Goal: Task Accomplishment & Management: Manage account settings

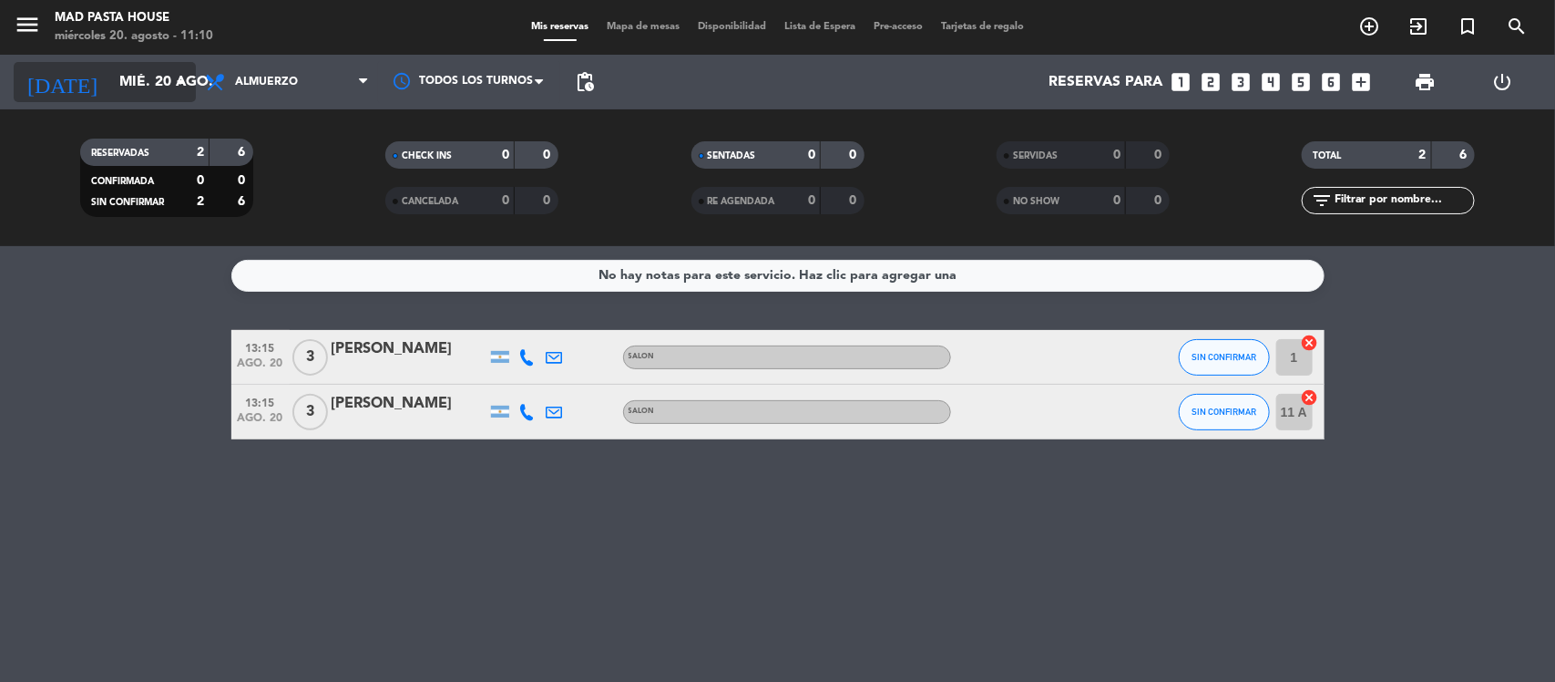
click at [183, 71] on icon "arrow_drop_down" at bounding box center [180, 82] width 22 height 22
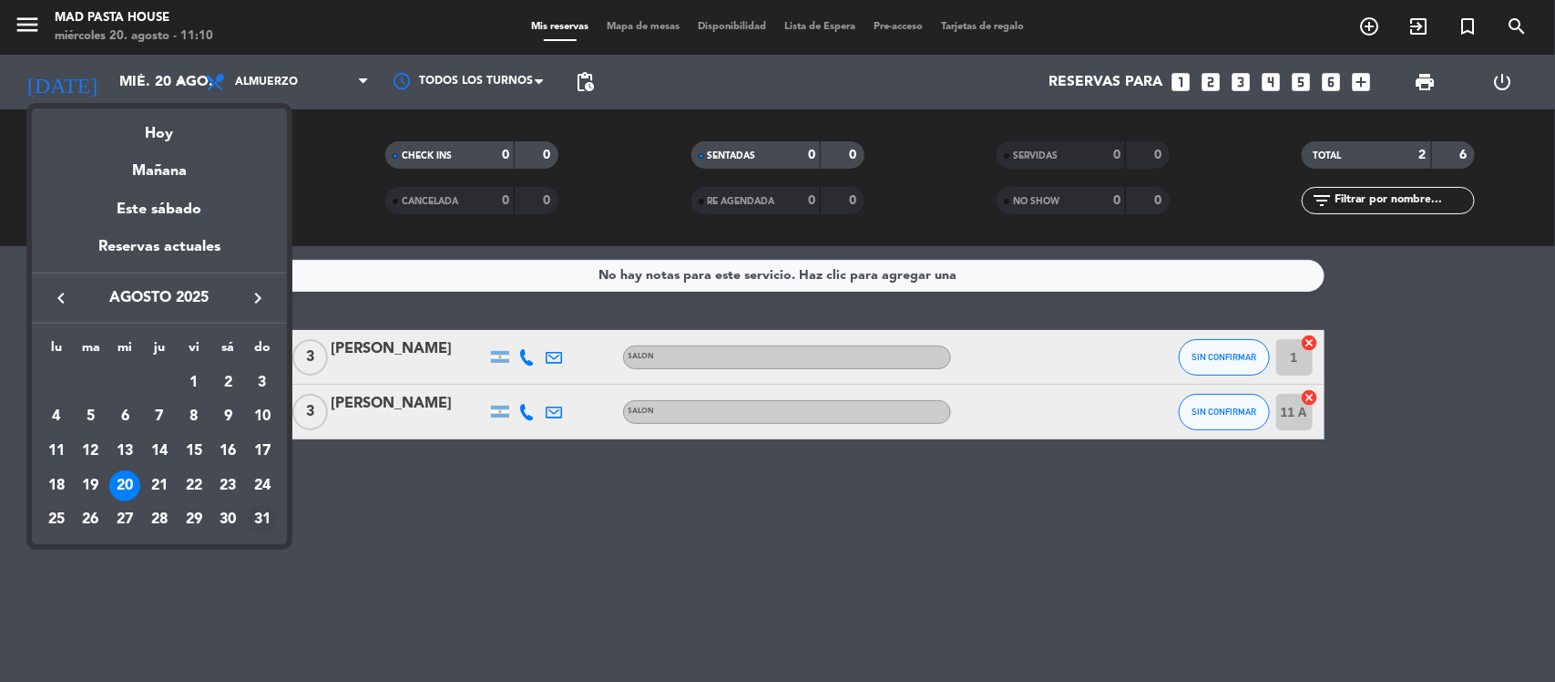
click at [261, 503] on td "31" at bounding box center [262, 520] width 35 height 35
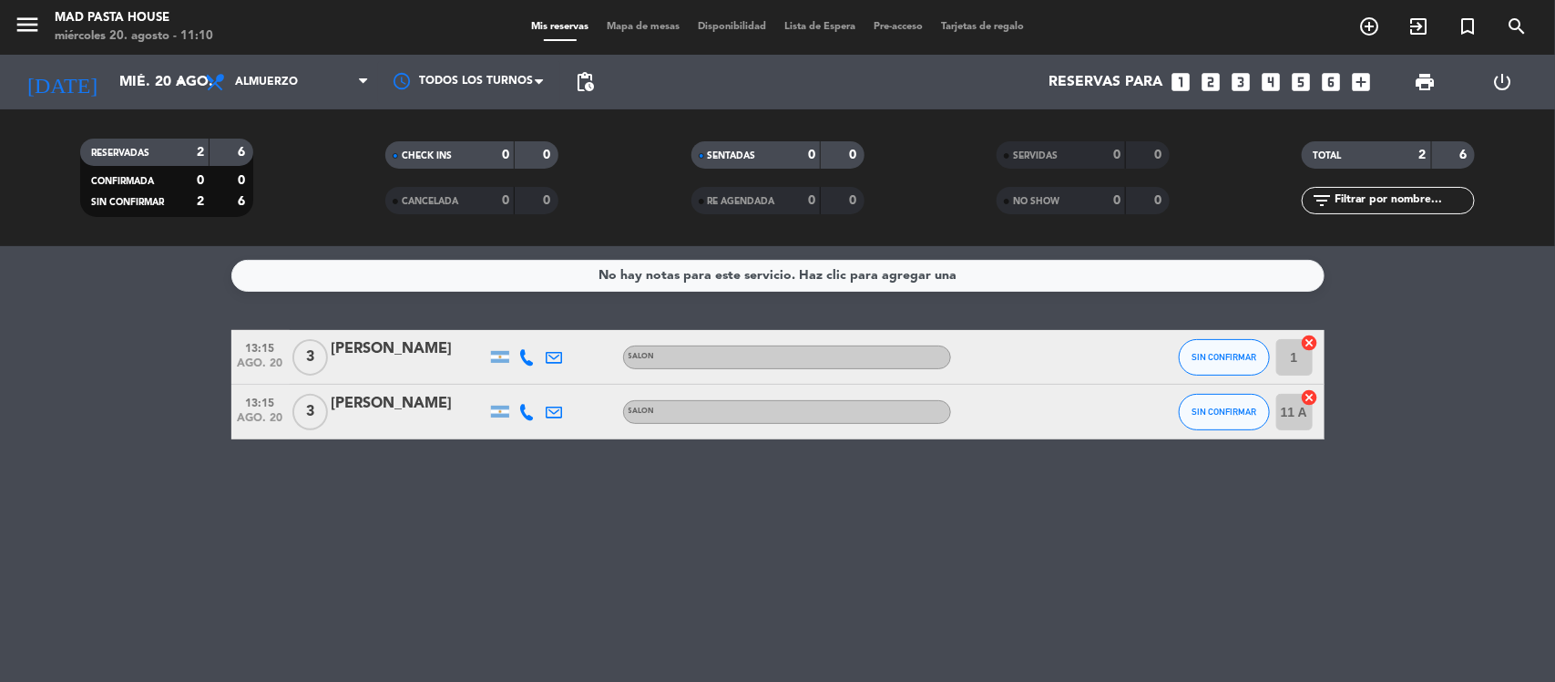
type input "dom. 31 ago."
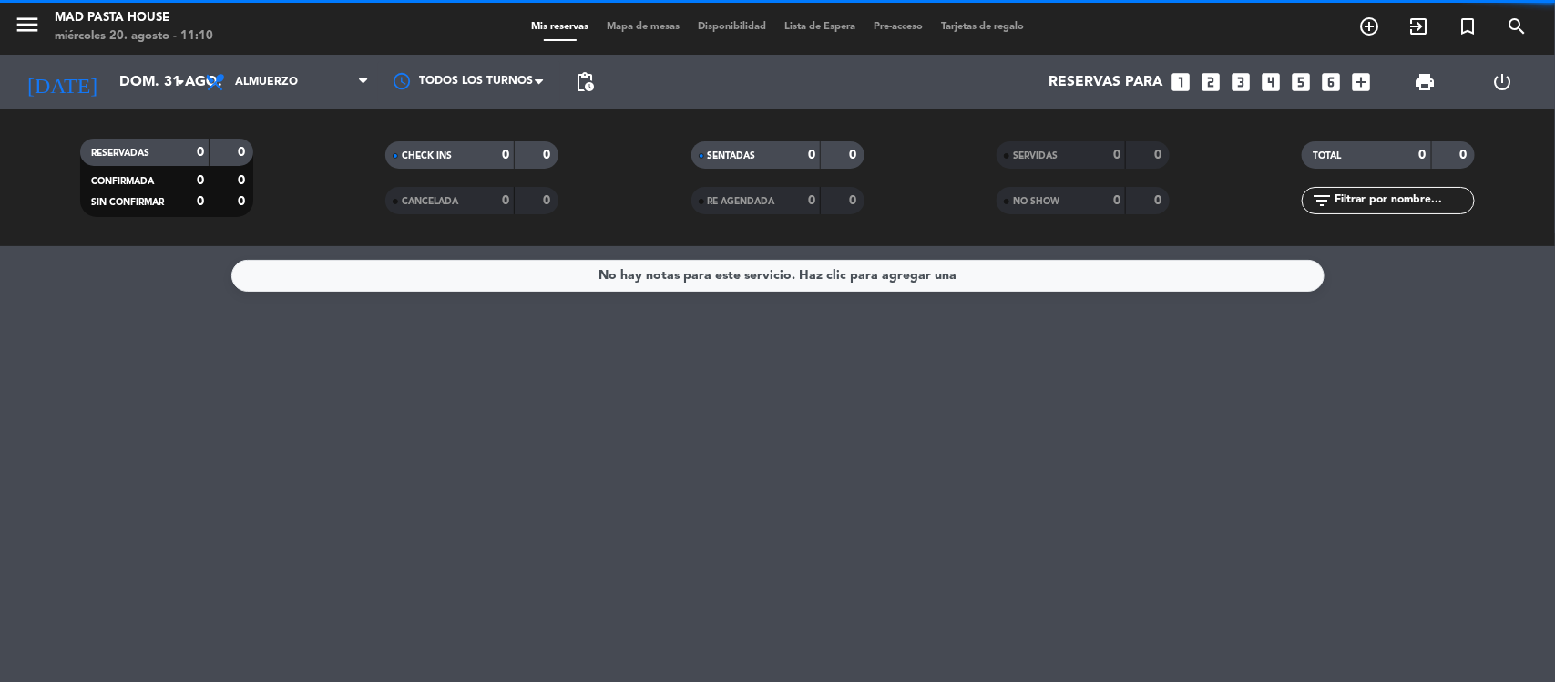
click at [271, 87] on span "Almuerzo" at bounding box center [266, 82] width 63 height 13
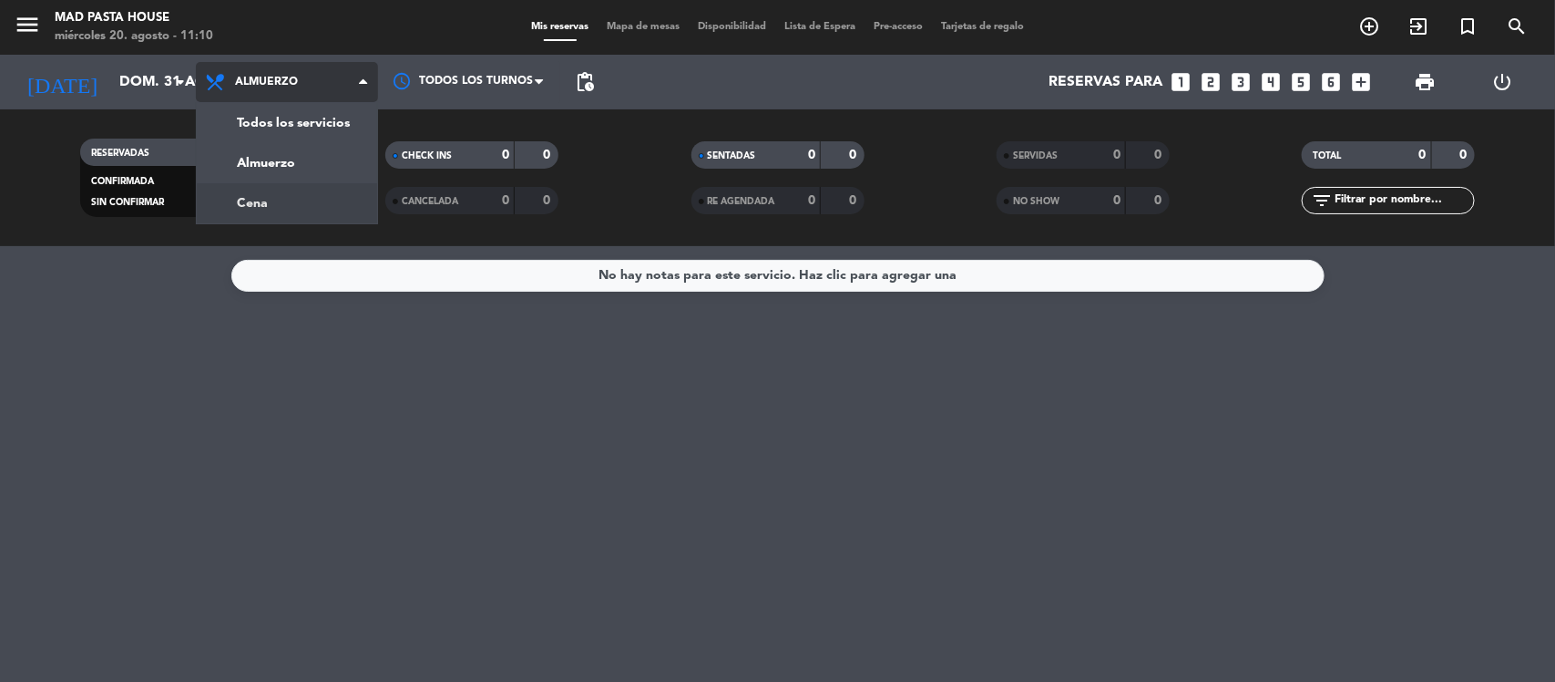
click at [294, 191] on div "menu Mad Pasta House [DATE] 20. agosto - 11:10 Mis reservas Mapa de mesas Dispo…" at bounding box center [777, 123] width 1555 height 246
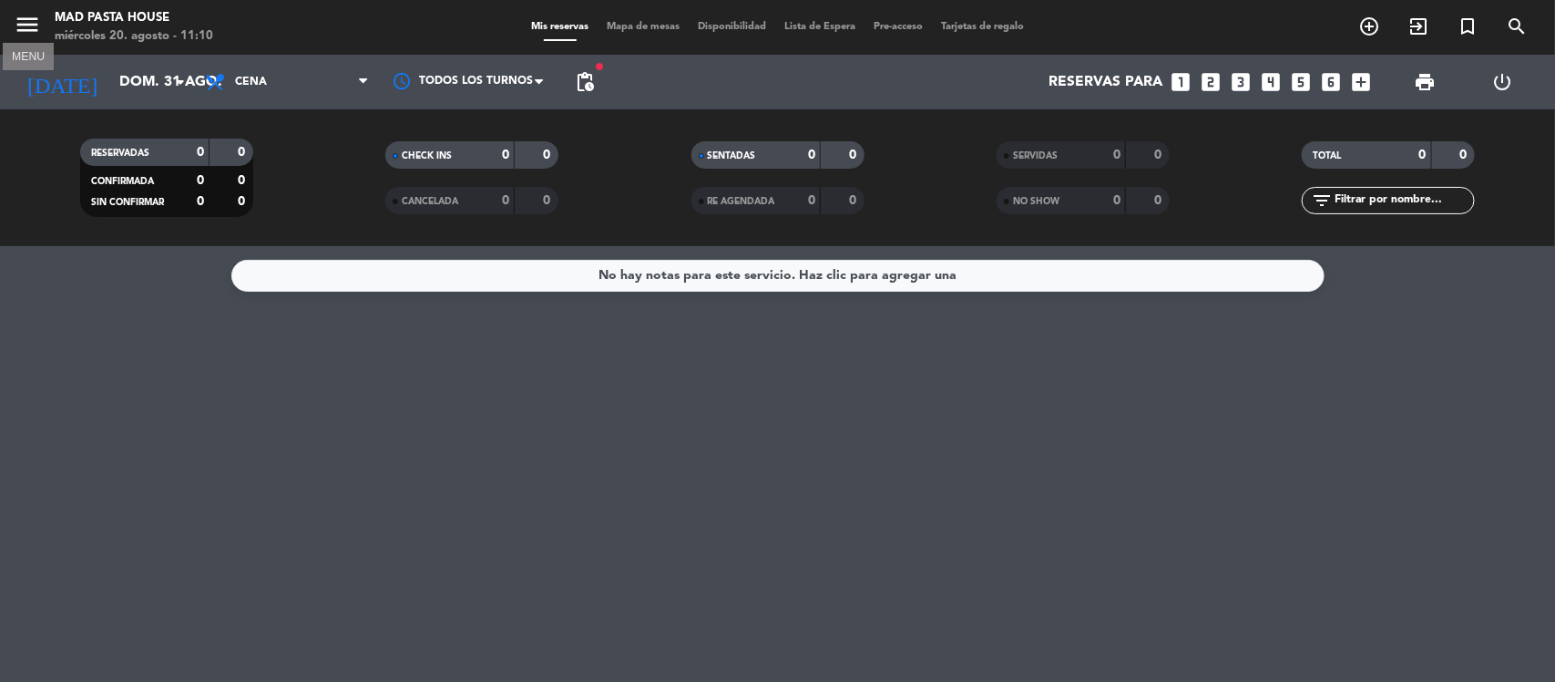
click at [28, 18] on icon "menu" at bounding box center [27, 24] width 27 height 27
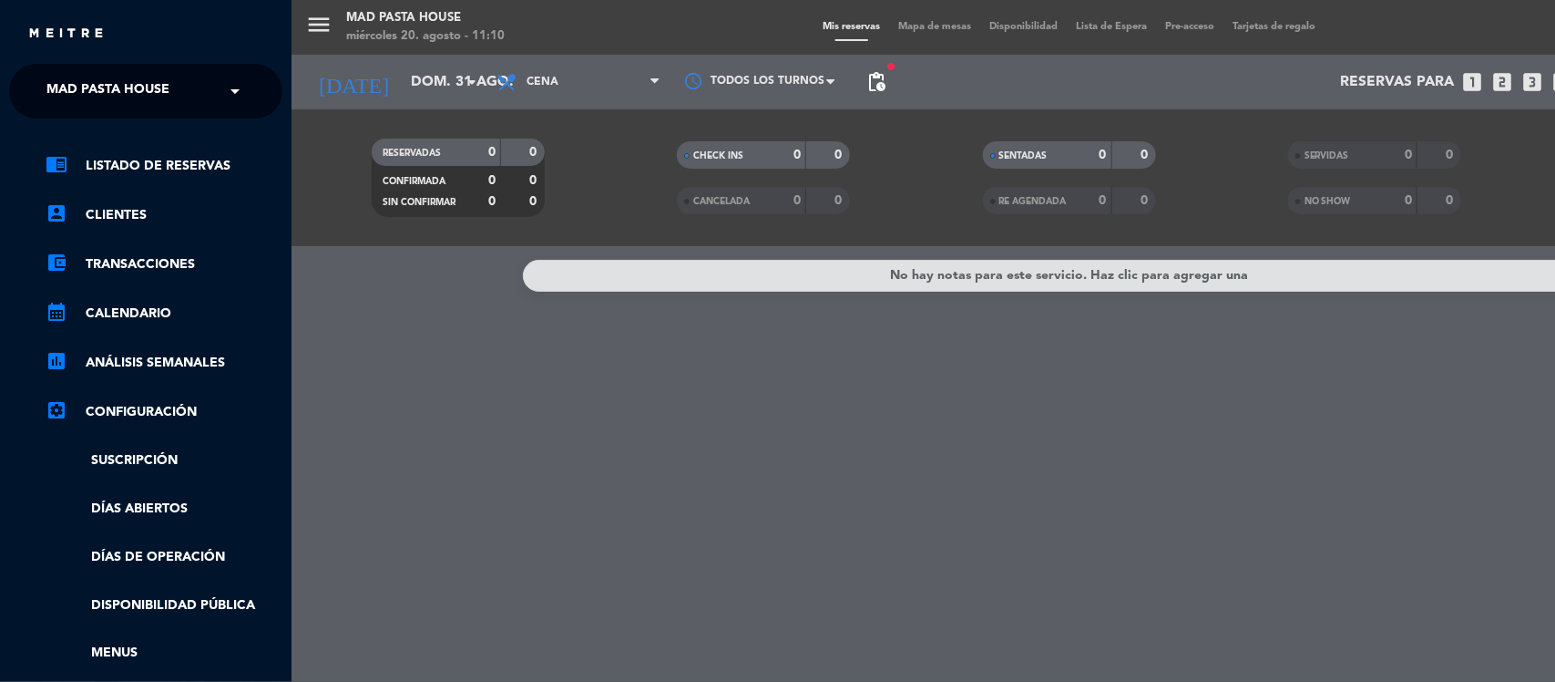
click at [167, 544] on ul "chrome_reader_mode Listado de Reservas account_box Clientes account_balance_wal…" at bounding box center [145, 457] width 273 height 605
click at [173, 563] on link "Días de Operación" at bounding box center [164, 557] width 237 height 21
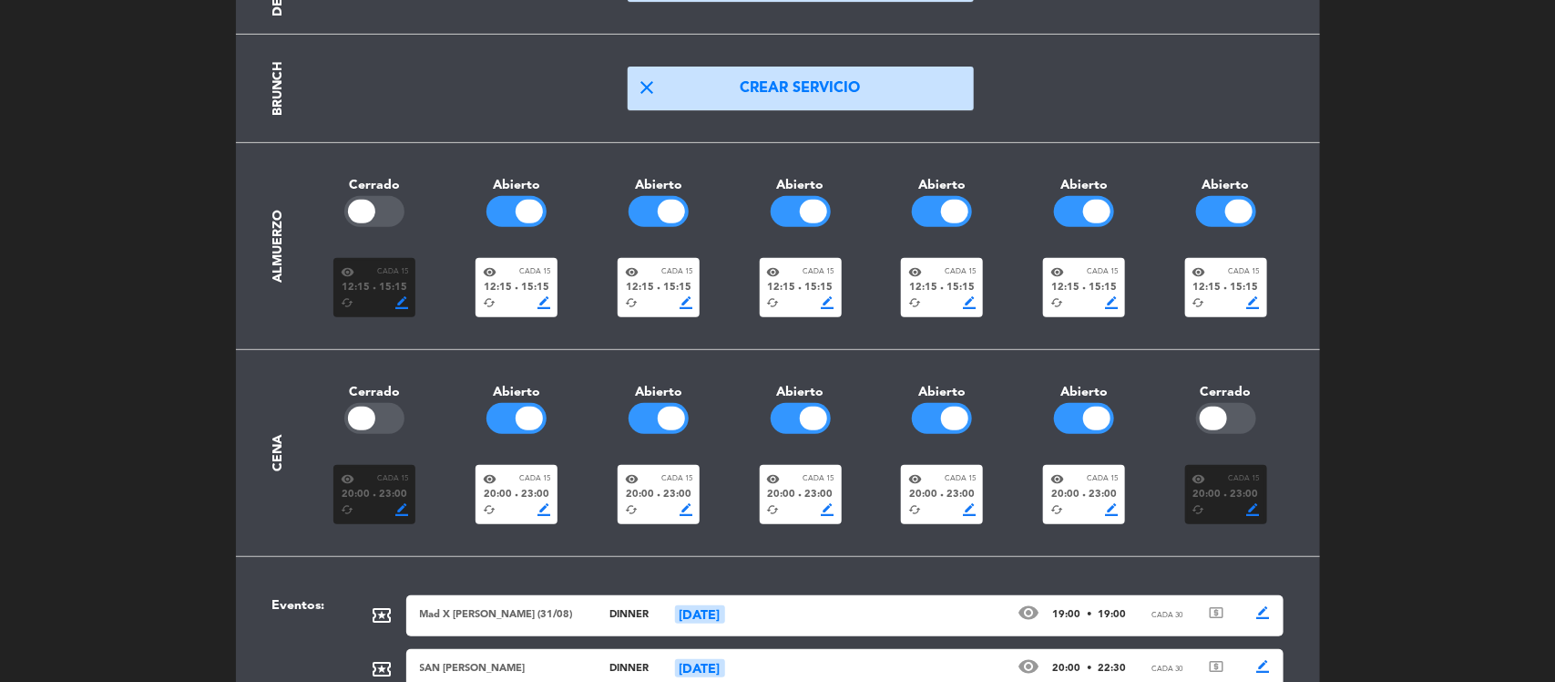
scroll to position [320, 0]
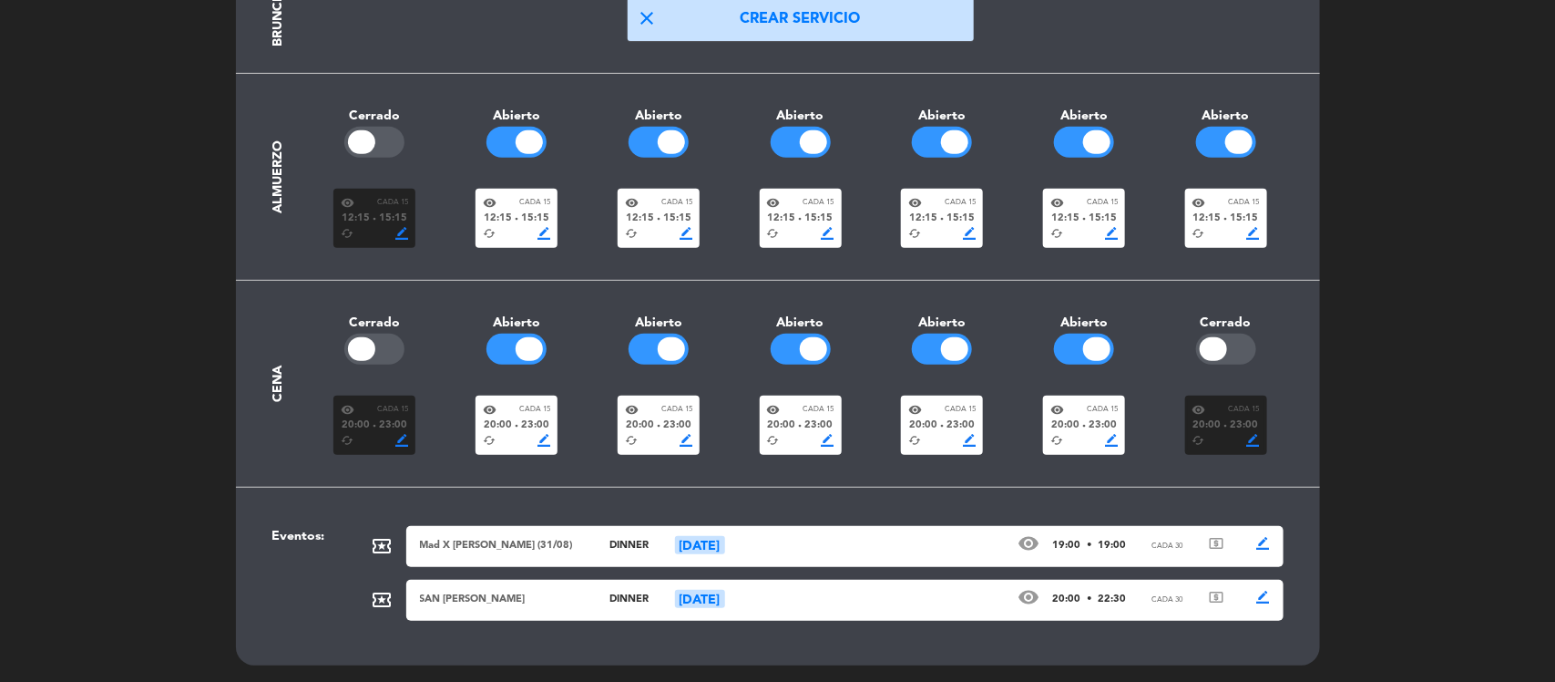
click at [518, 540] on div "Mad X [PERSON_NAME] (31/08)" at bounding box center [502, 546] width 164 height 16
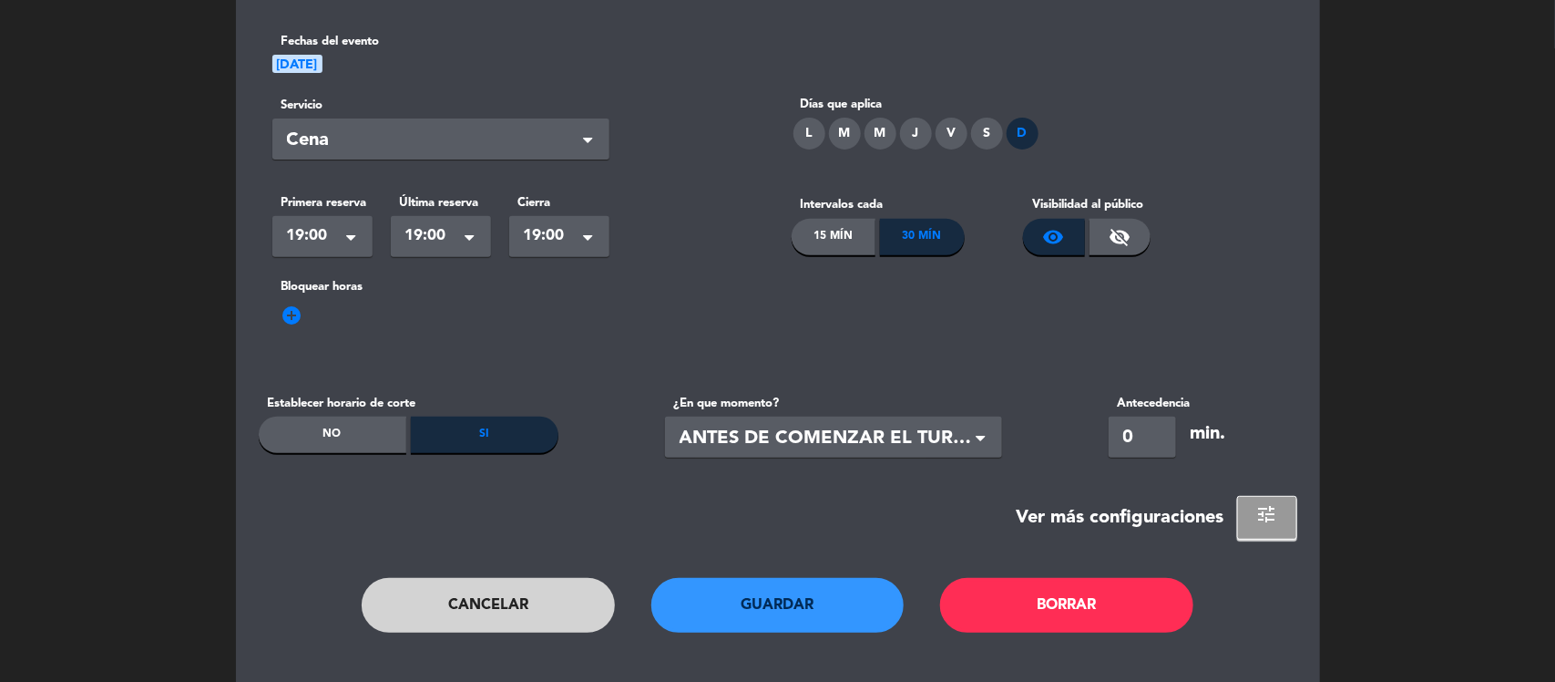
scroll to position [221, 0]
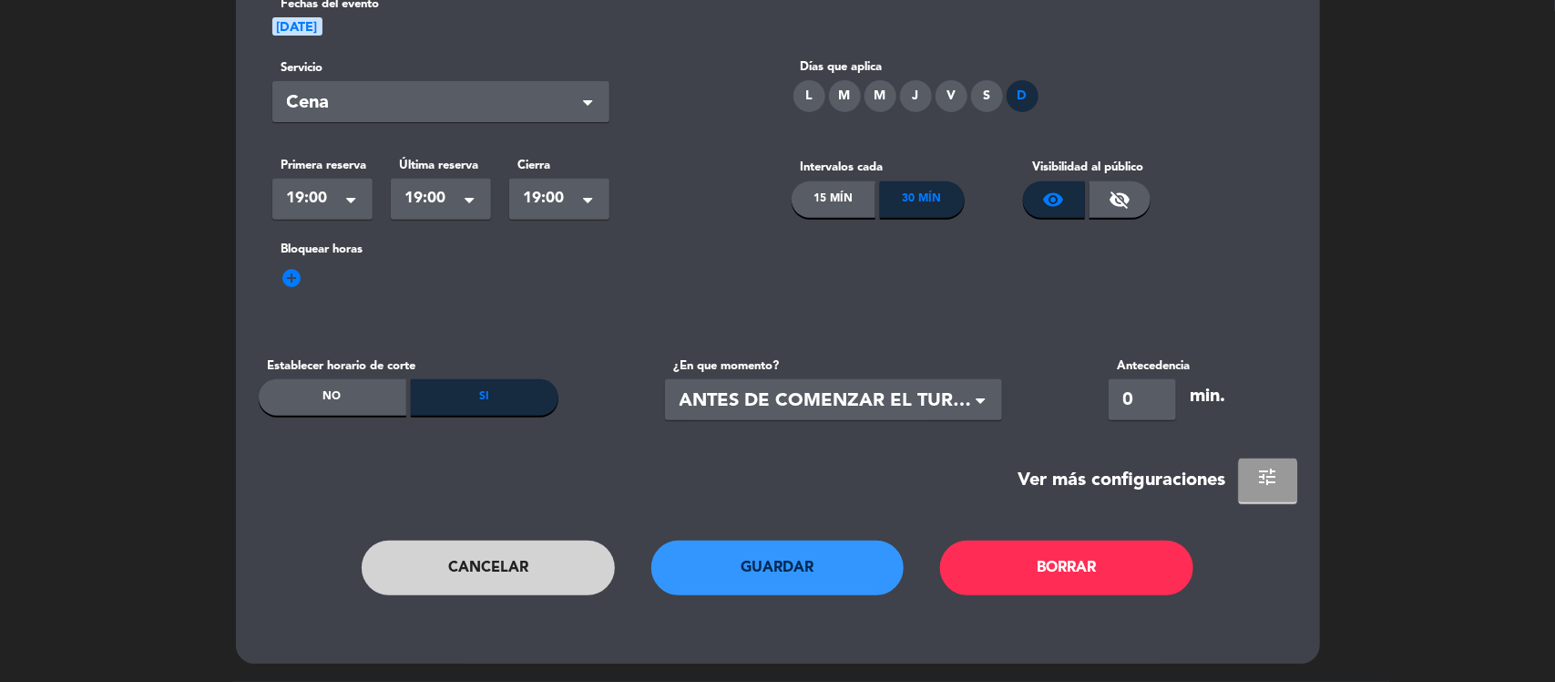
click at [1260, 466] on span "tune" at bounding box center [1268, 477] width 22 height 22
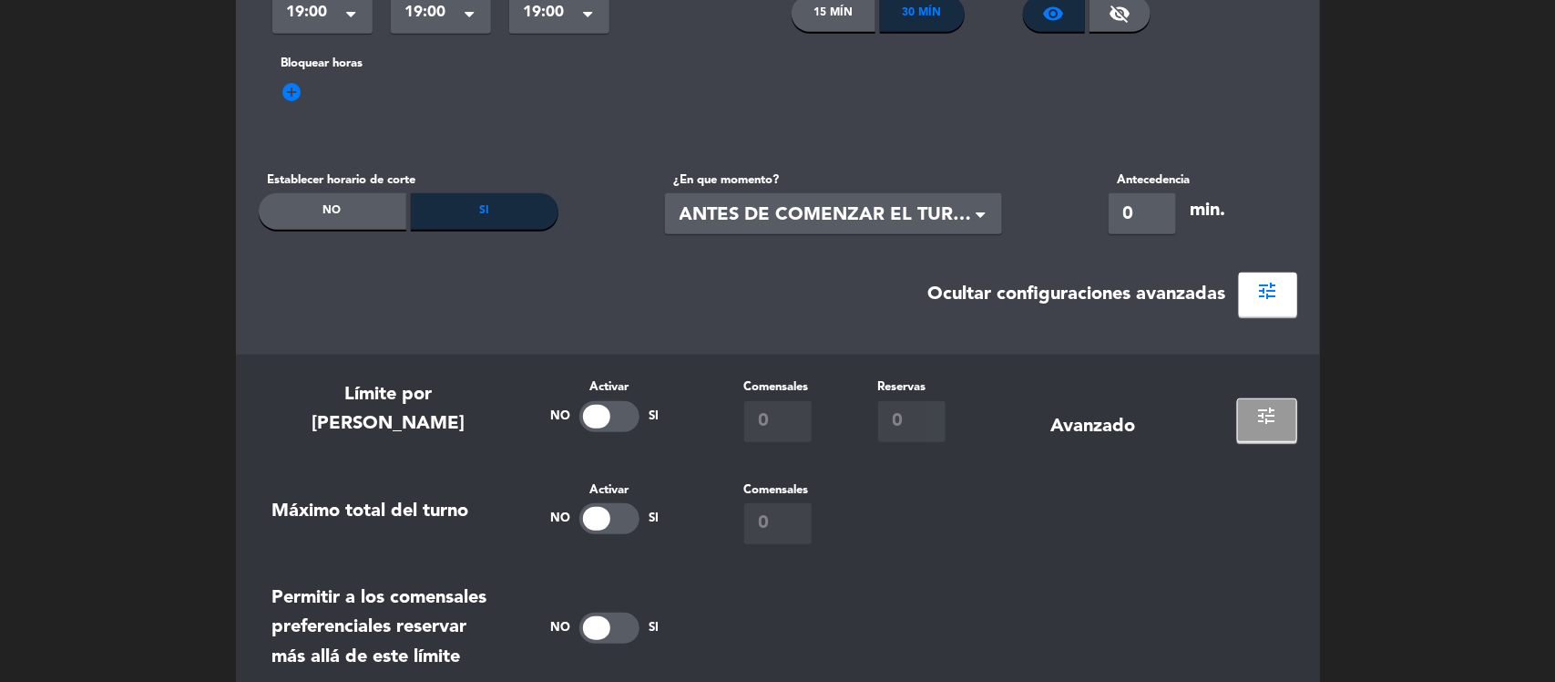
scroll to position [337, 0]
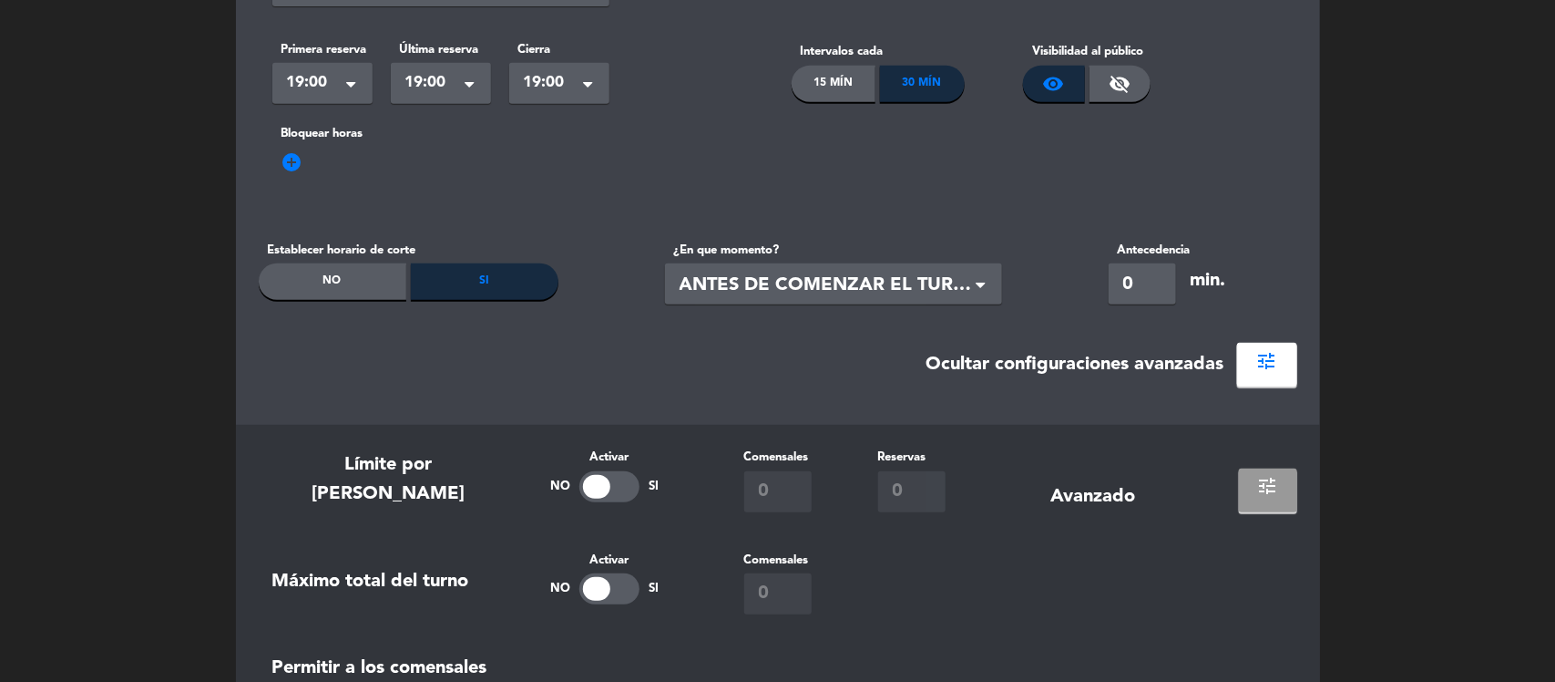
click at [1290, 492] on button "tune" at bounding box center [1268, 490] width 58 height 44
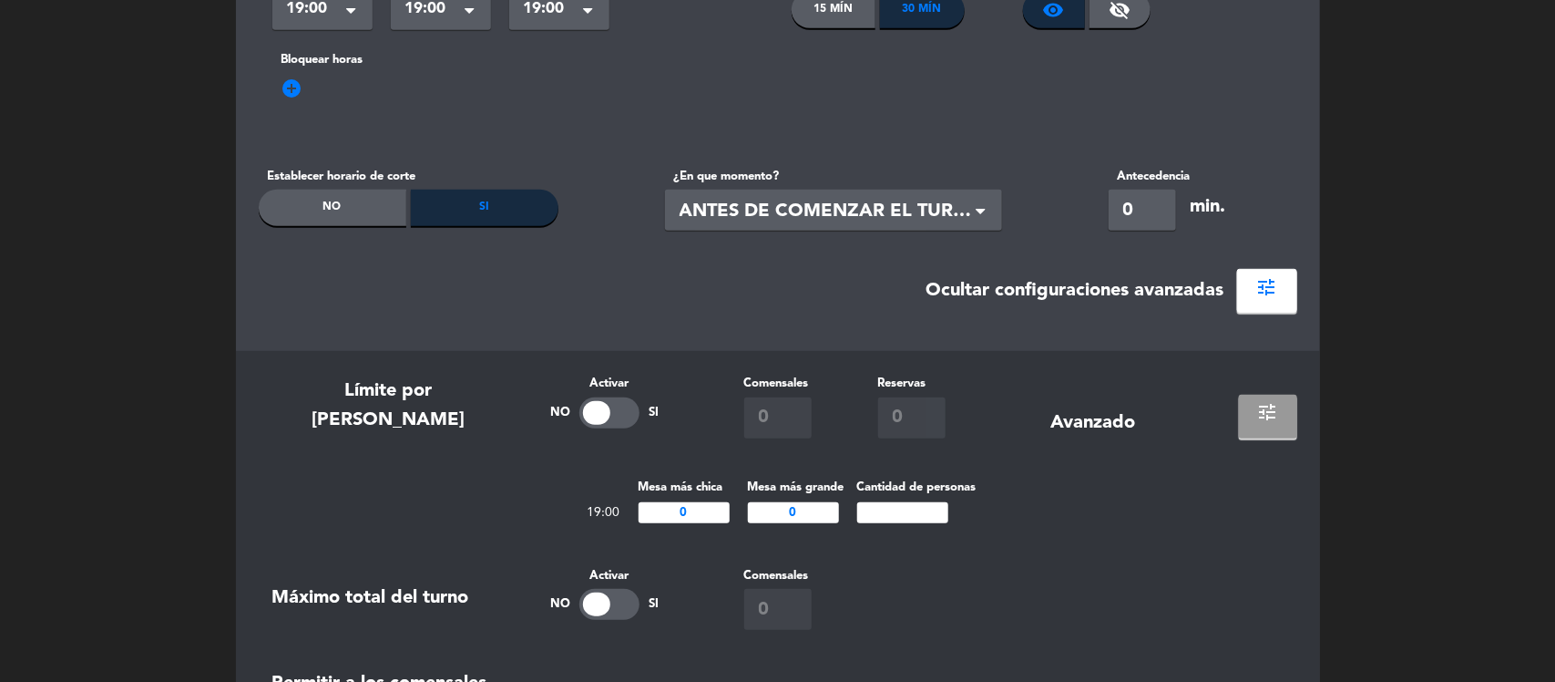
scroll to position [451, 0]
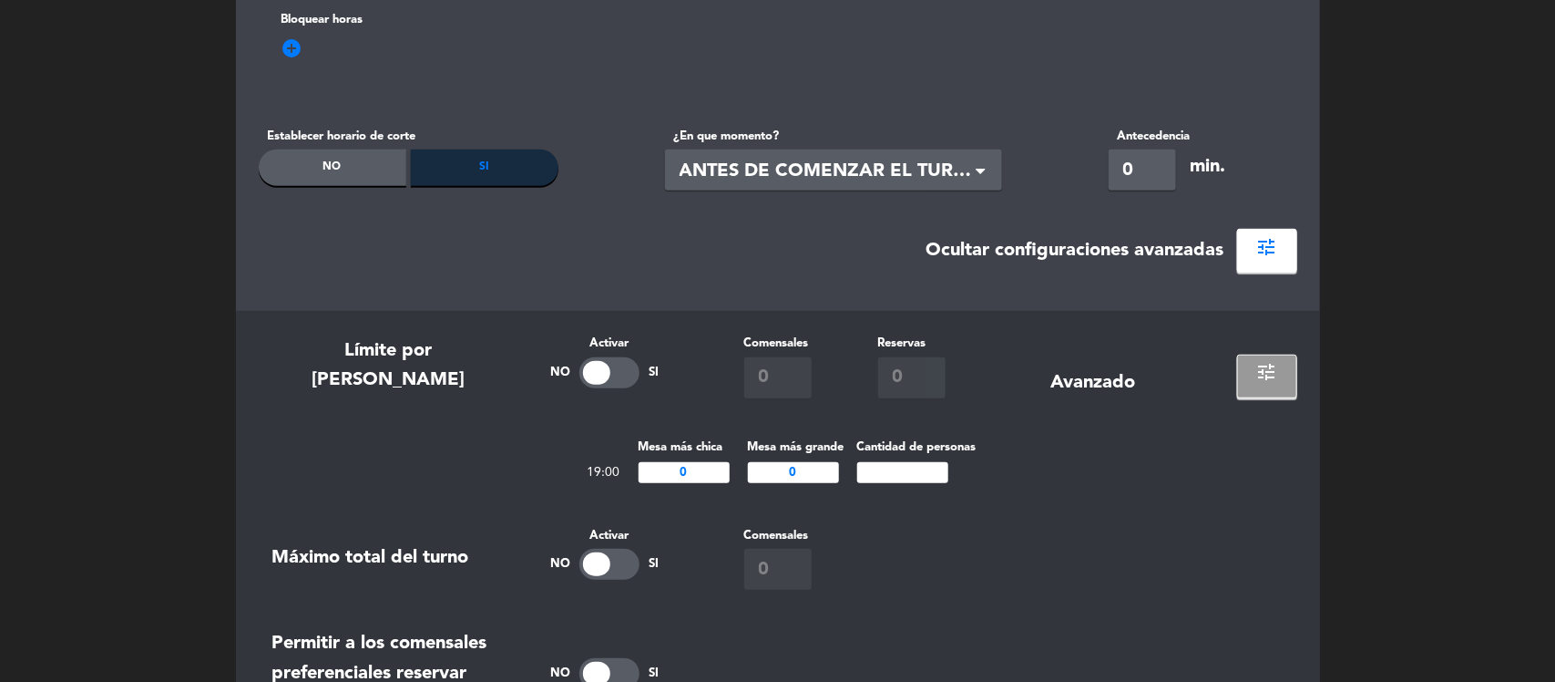
click at [916, 480] on input "number" at bounding box center [902, 472] width 91 height 21
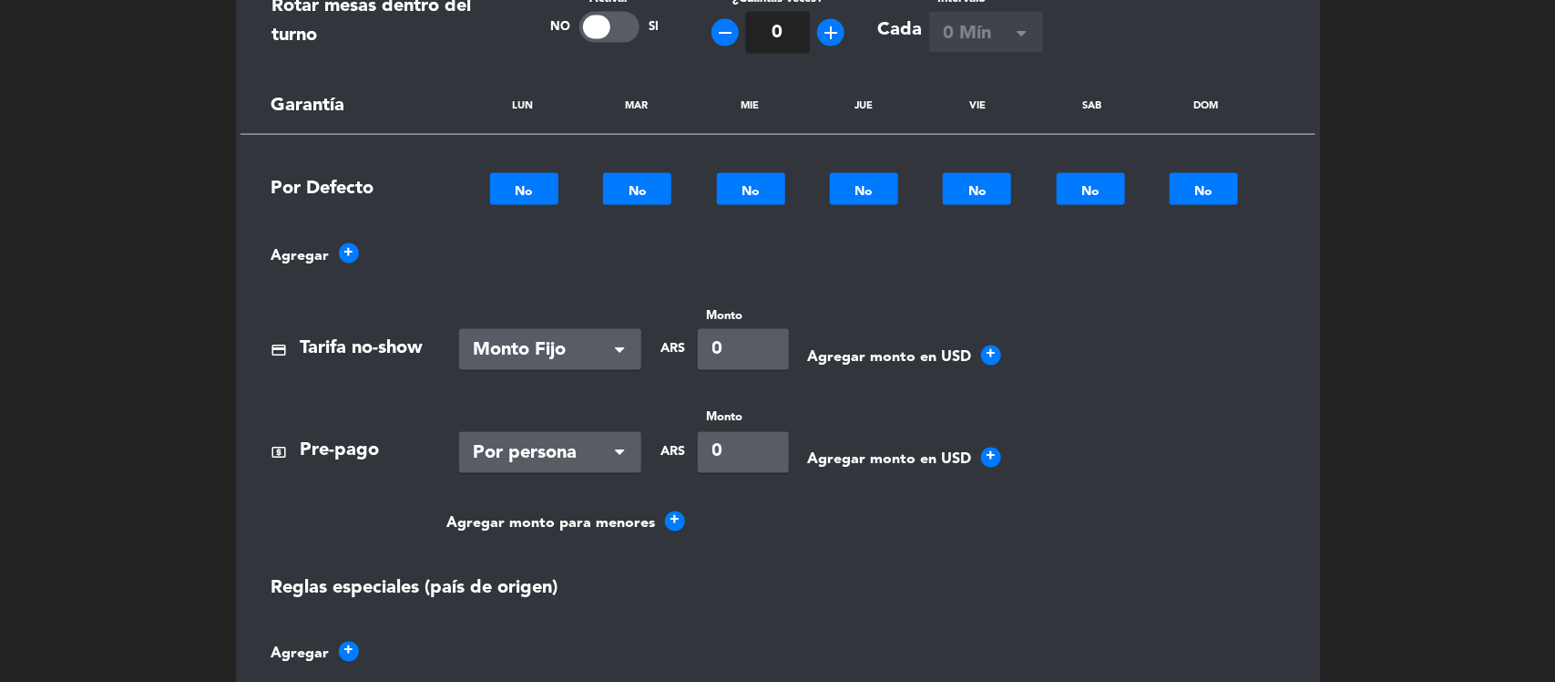
scroll to position [1367, 0]
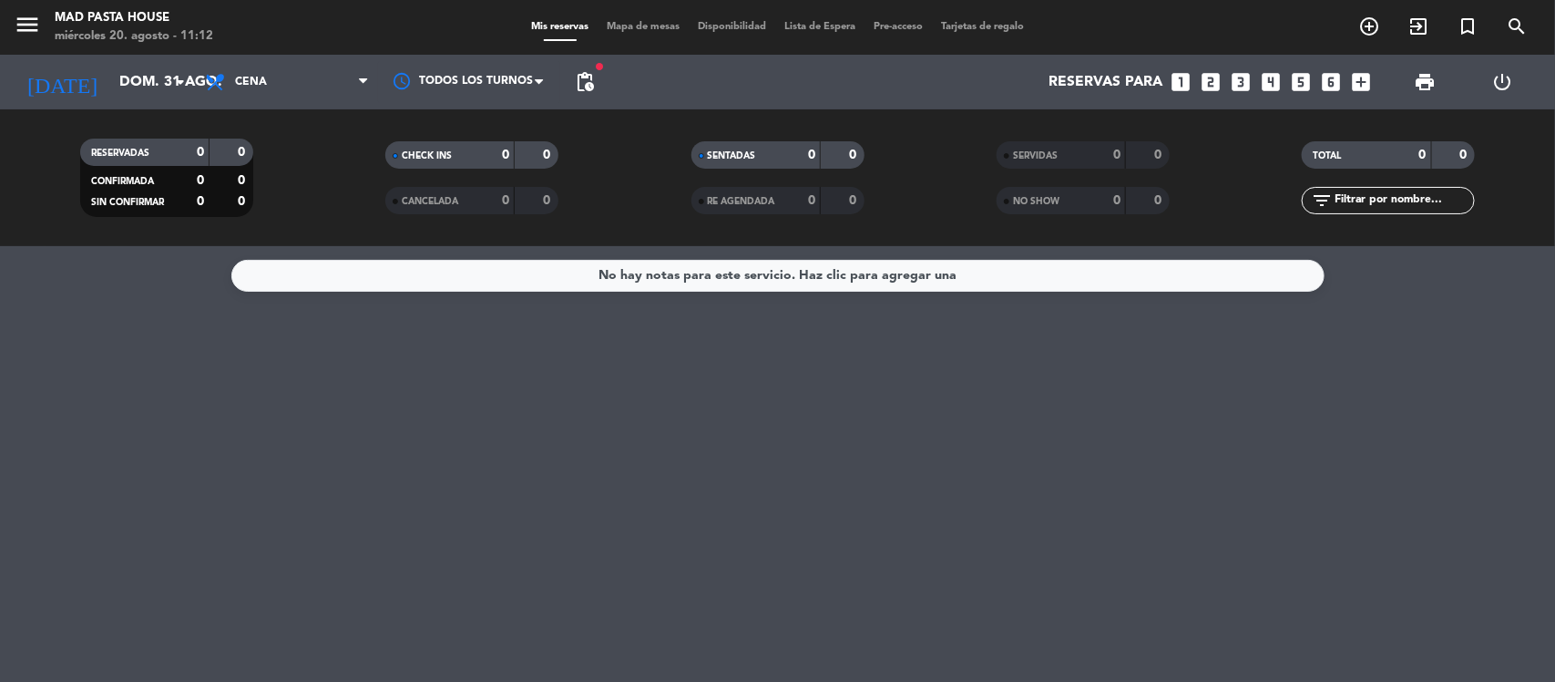
click at [41, 25] on span "menu" at bounding box center [34, 27] width 41 height 43
click at [588, 75] on span "pending_actions" at bounding box center [585, 82] width 22 height 22
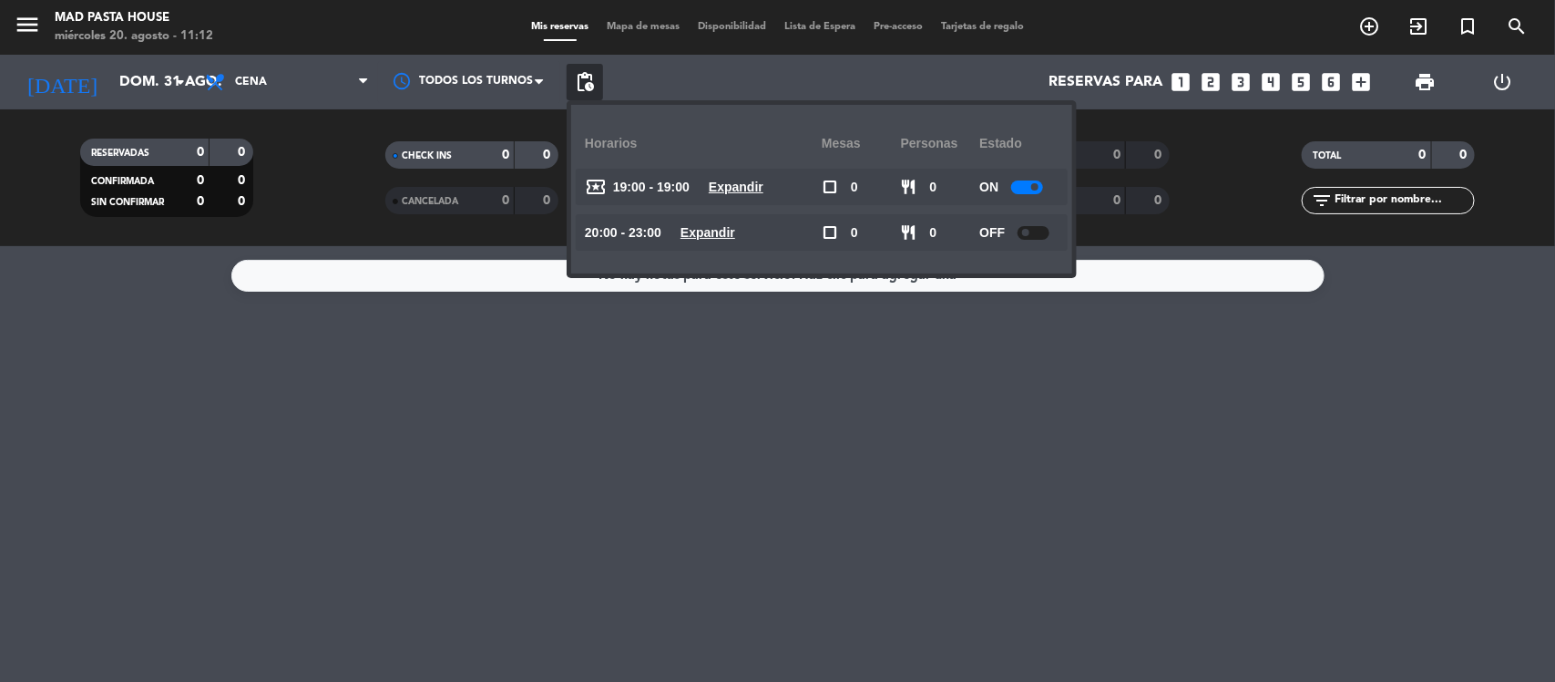
click at [588, 77] on span "pending_actions" at bounding box center [585, 82] width 22 height 22
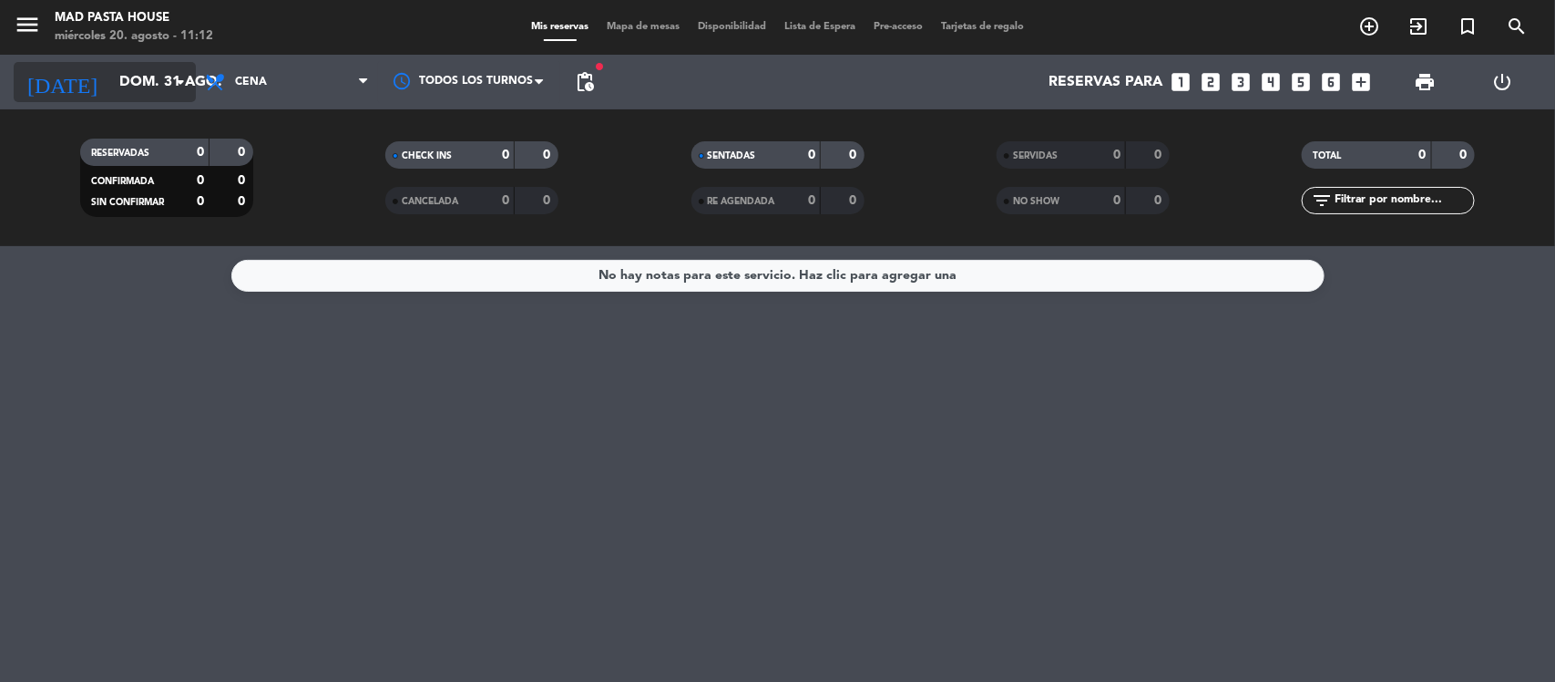
click at [118, 74] on input "dom. 31 ago." at bounding box center [206, 83] width 192 height 36
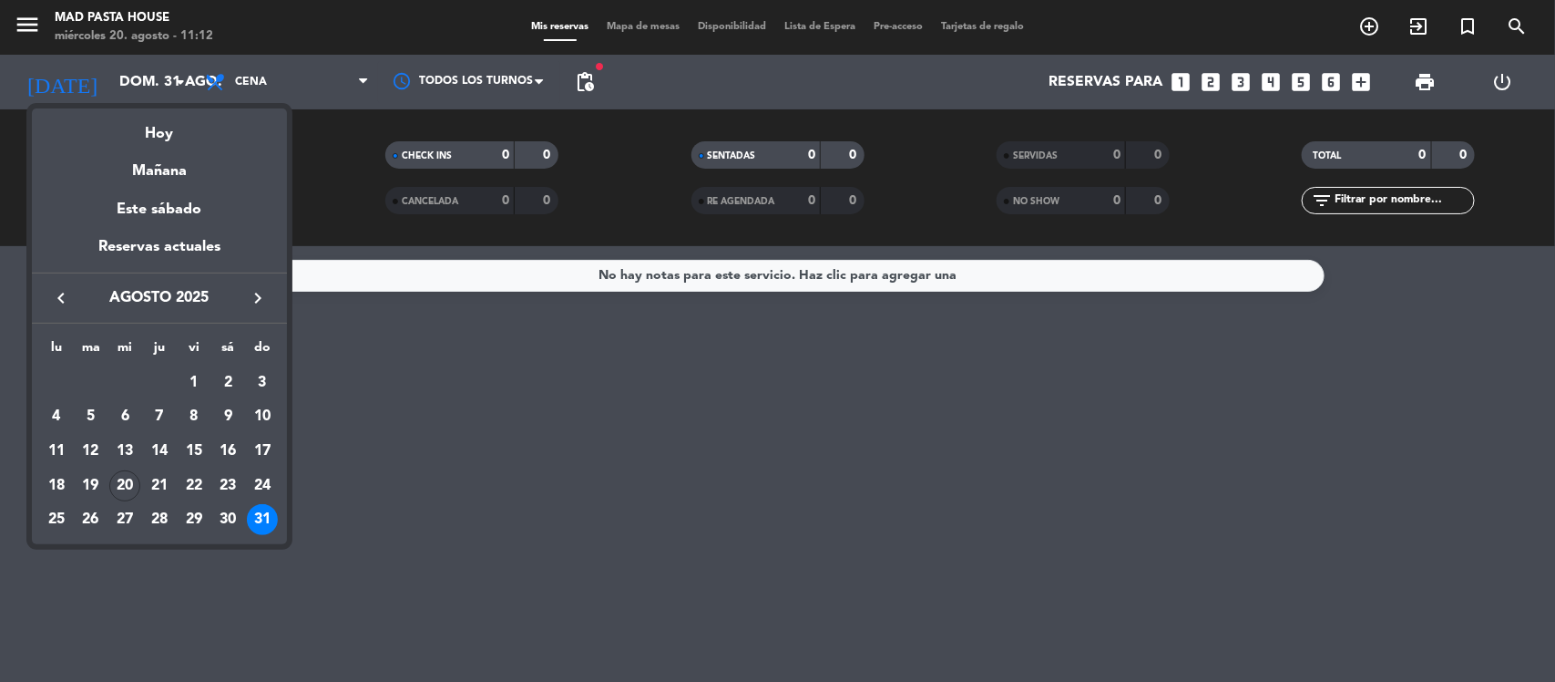
click at [253, 519] on div "31" at bounding box center [262, 519] width 31 height 31
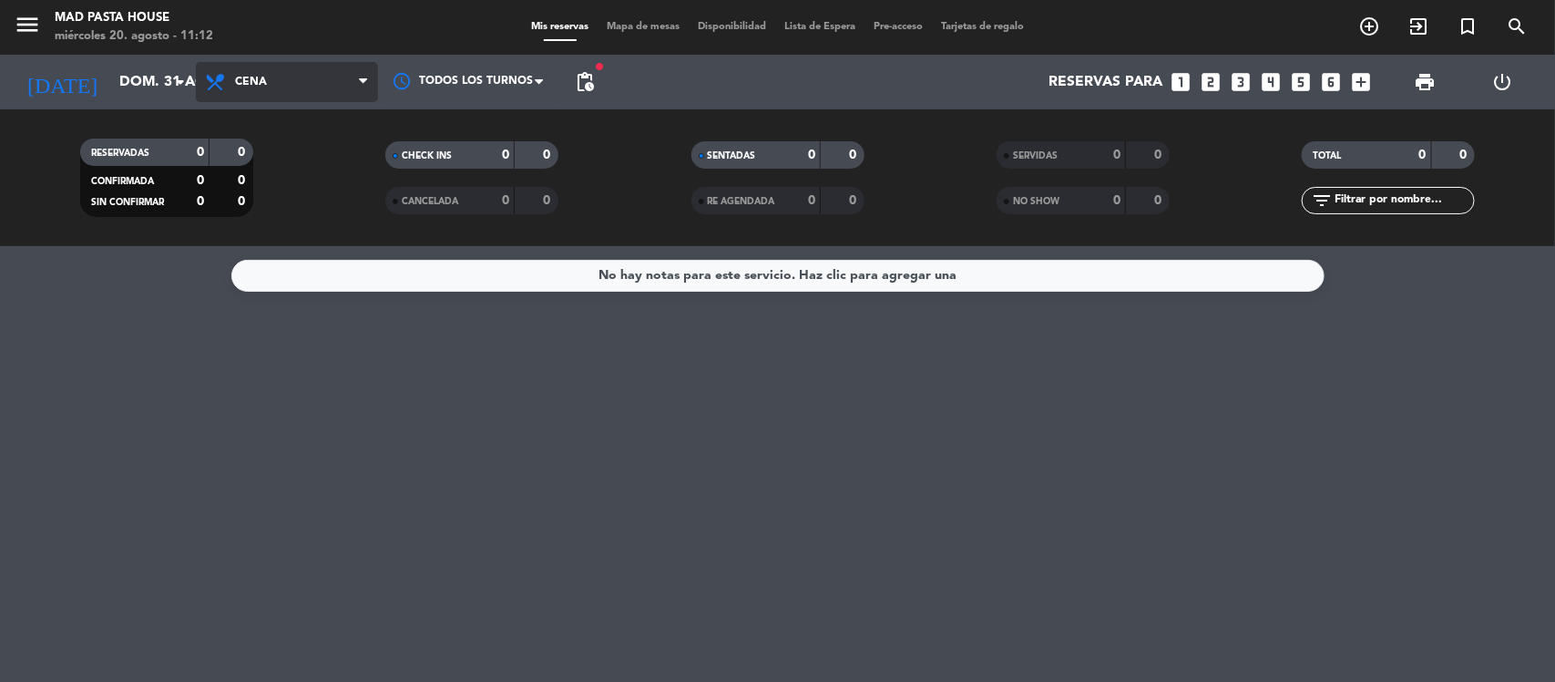
click at [244, 74] on span "Cena" at bounding box center [287, 82] width 182 height 40
click at [167, 83] on input "dom. 31 ago." at bounding box center [206, 83] width 192 height 36
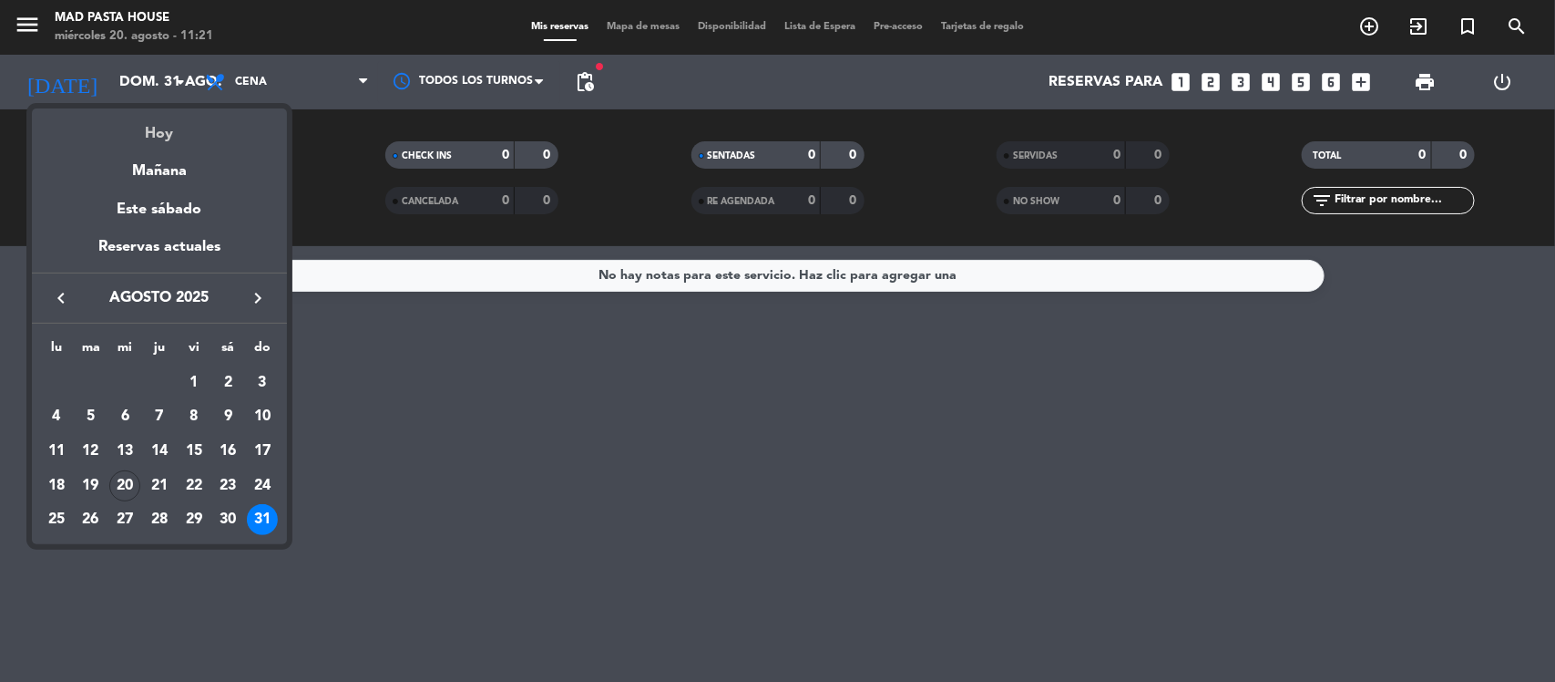
click at [159, 134] on div "Hoy" at bounding box center [159, 126] width 255 height 37
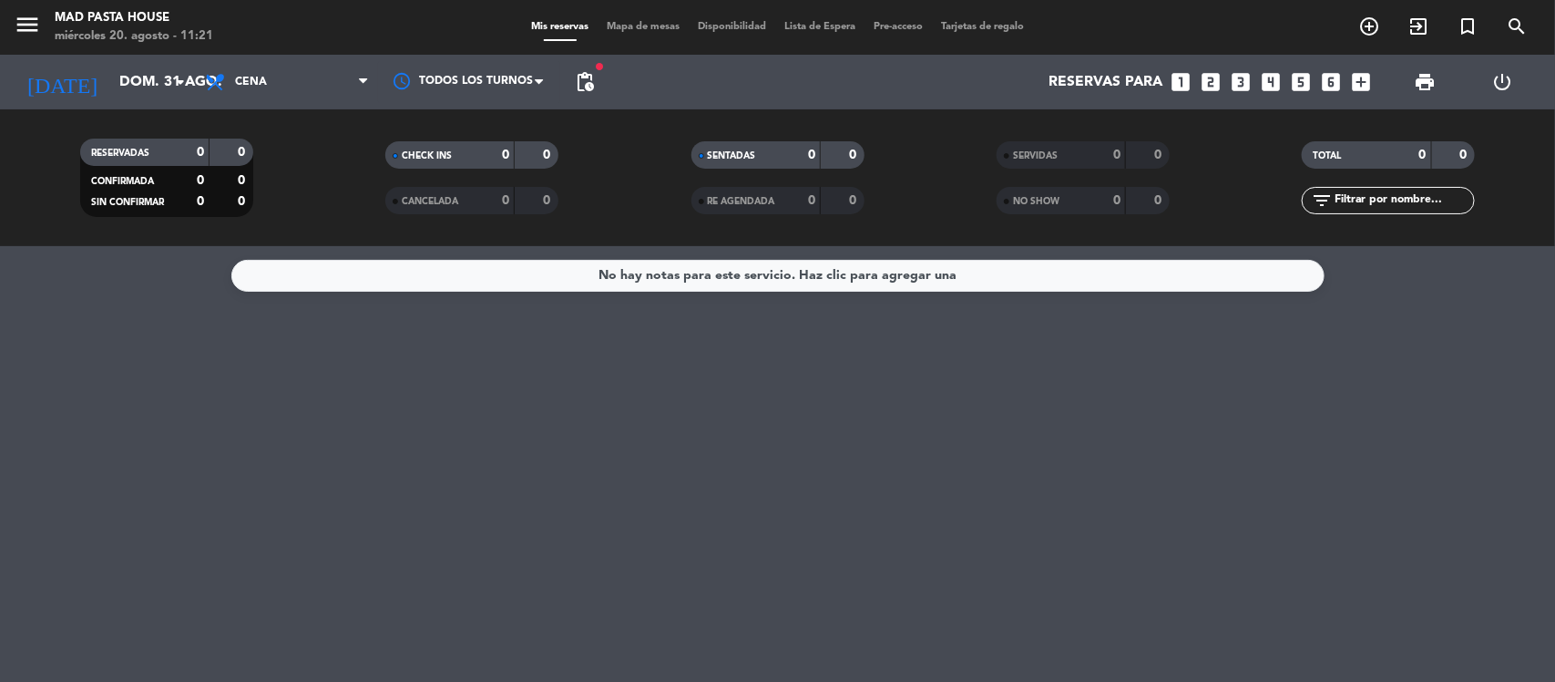
type input "mié. 20 ago."
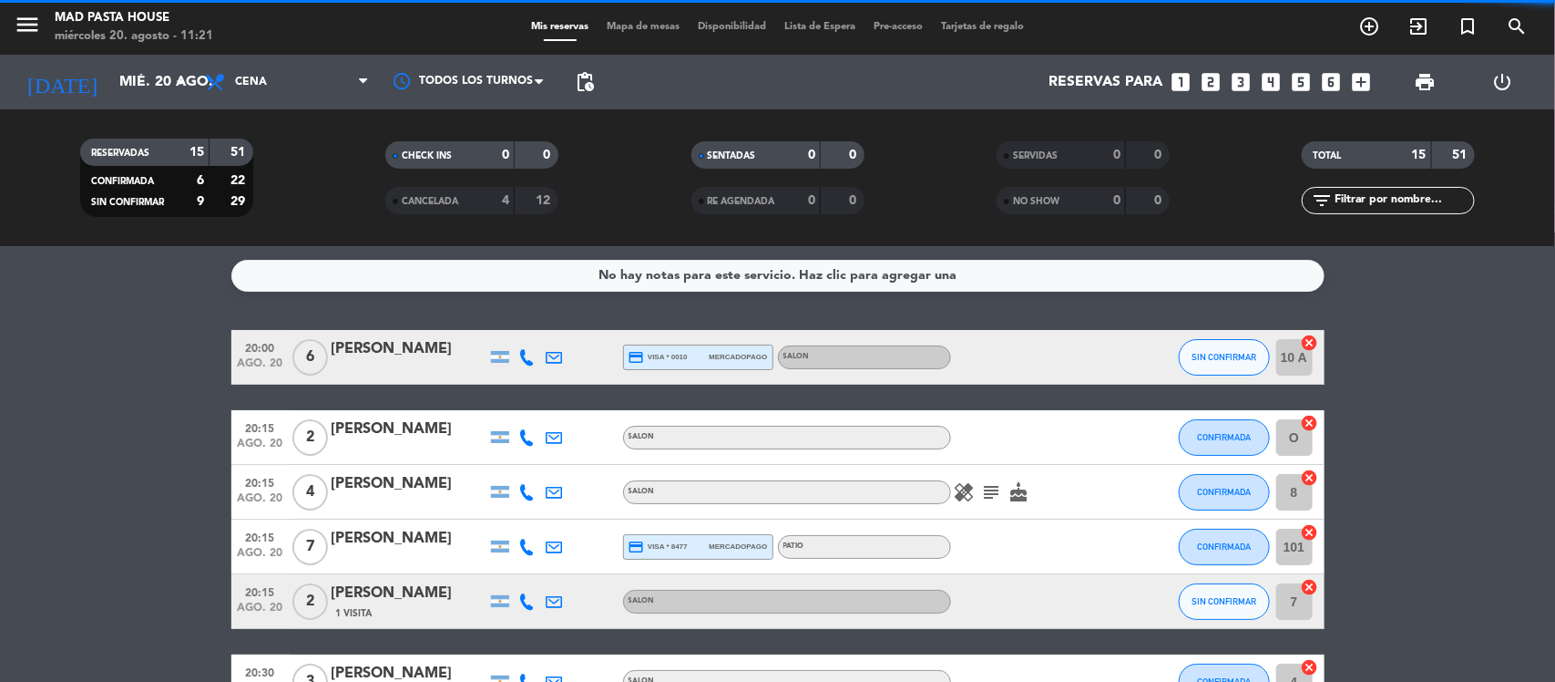
click at [292, 80] on span "Cena" at bounding box center [287, 82] width 182 height 40
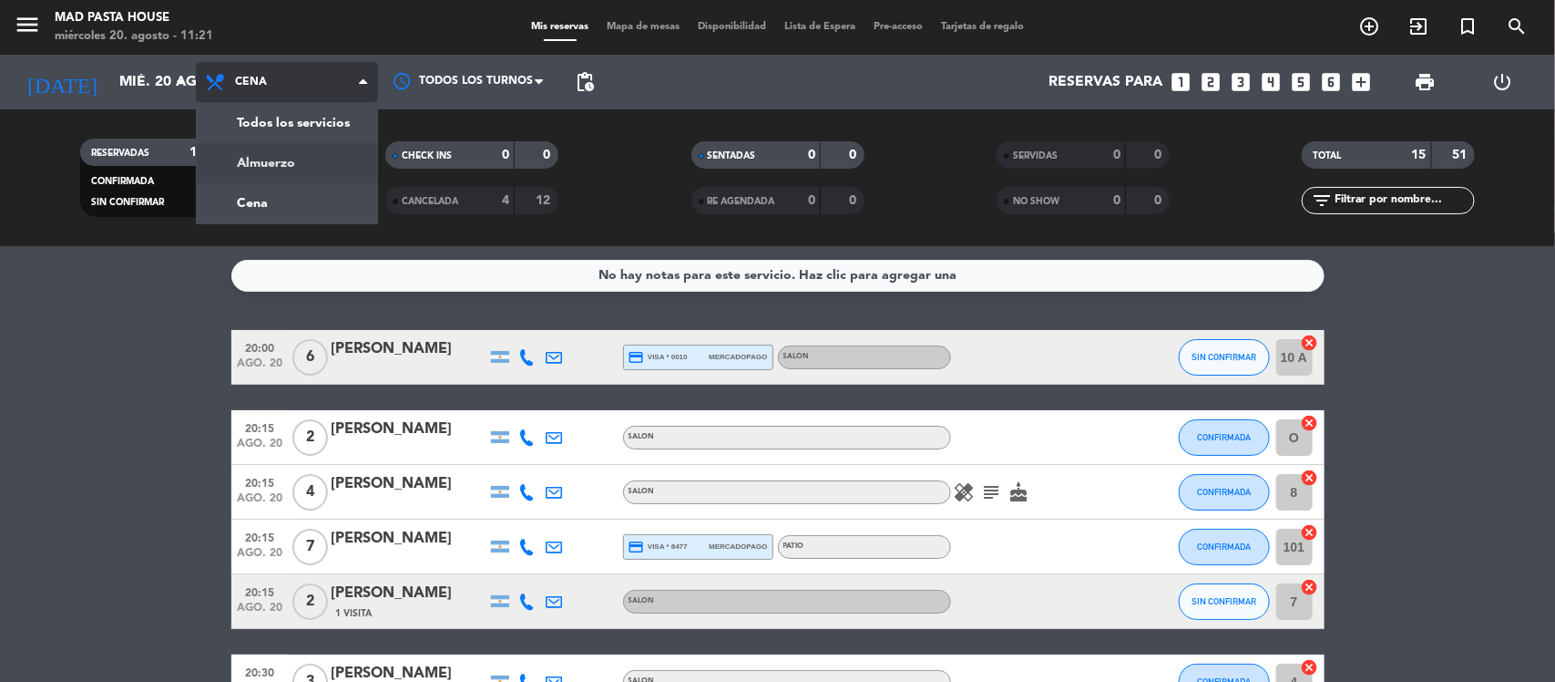
click at [292, 166] on div "menu Mad Pasta House [DATE] 20. agosto - 11:21 Mis reservas Mapa de mesas Dispo…" at bounding box center [777, 123] width 1555 height 246
